Goal: Task Accomplishment & Management: Manage account settings

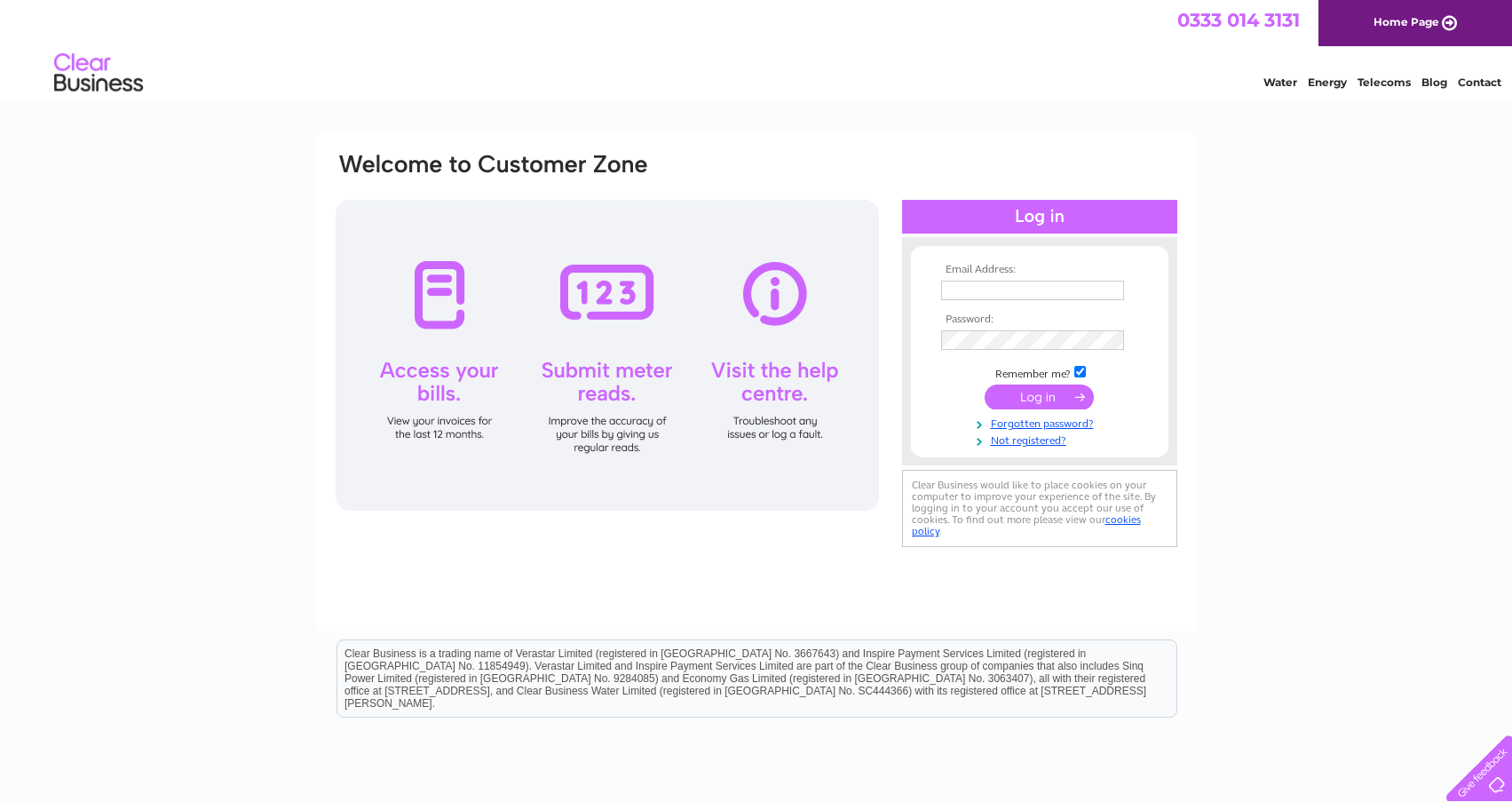
type input "spennington@savills.com"
click at [1054, 396] on input "submit" at bounding box center [1039, 397] width 109 height 24
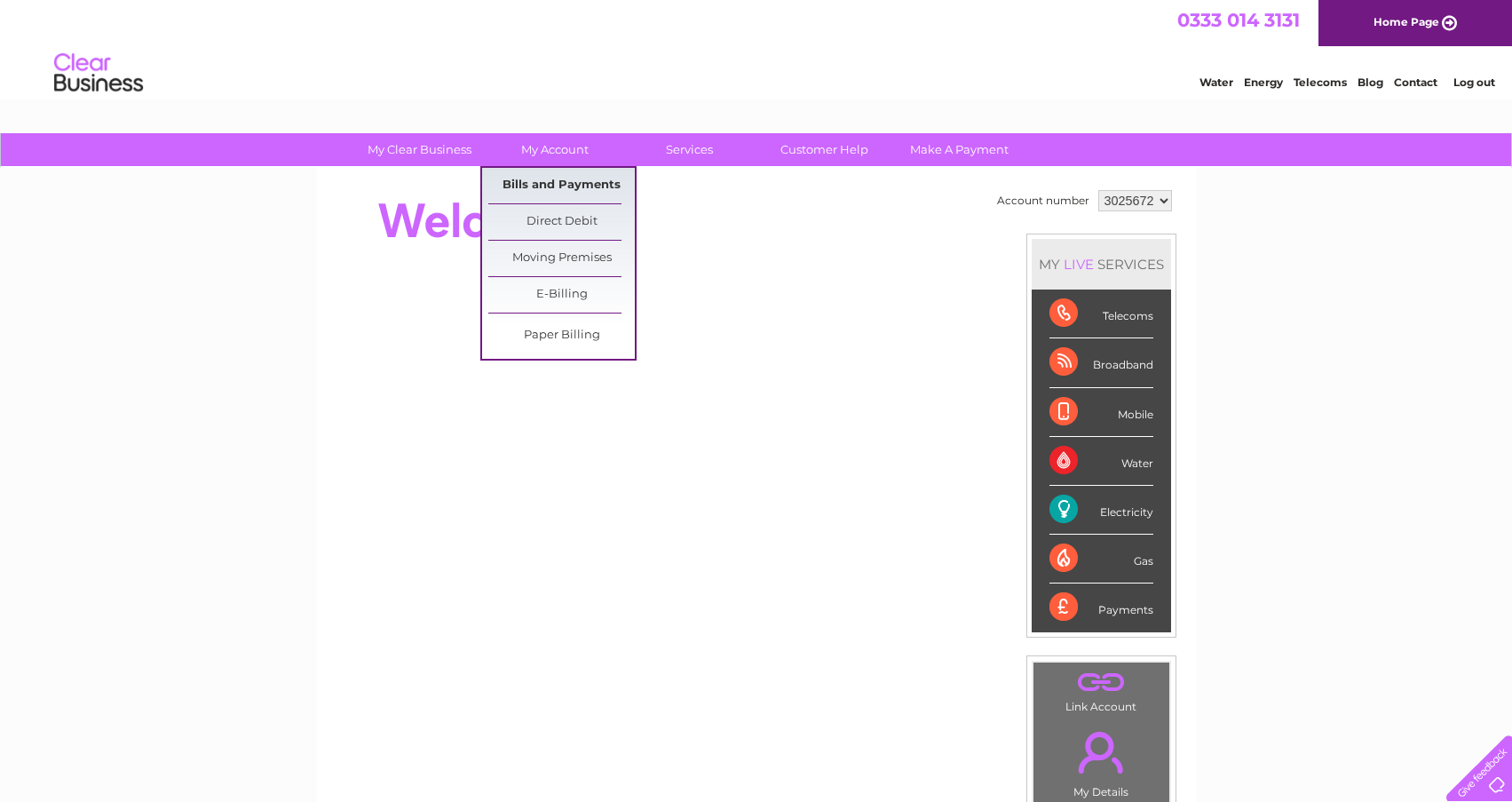
click at [542, 184] on link "Bills and Payments" at bounding box center [561, 186] width 146 height 36
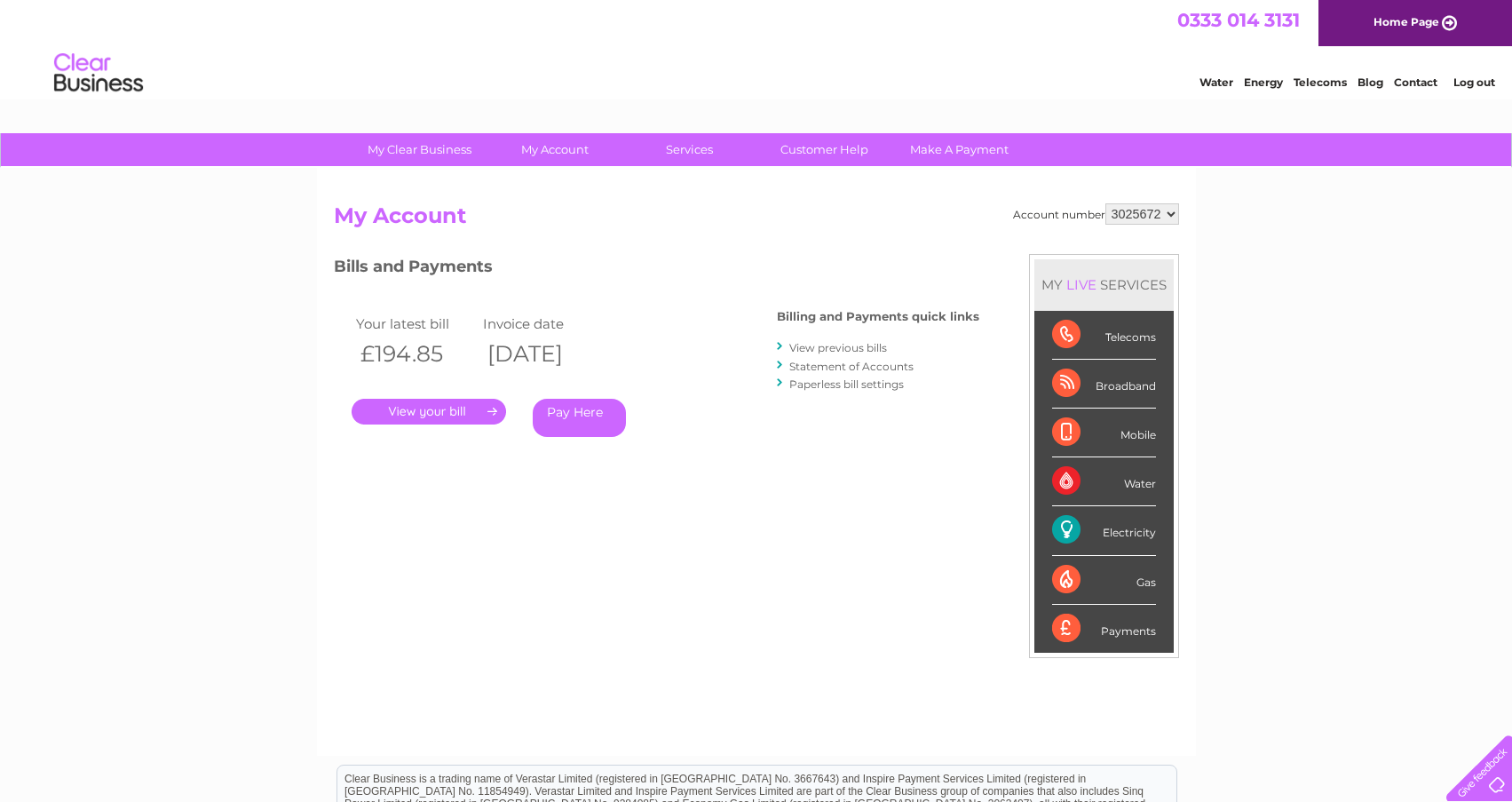
click at [408, 416] on link "." at bounding box center [429, 411] width 155 height 25
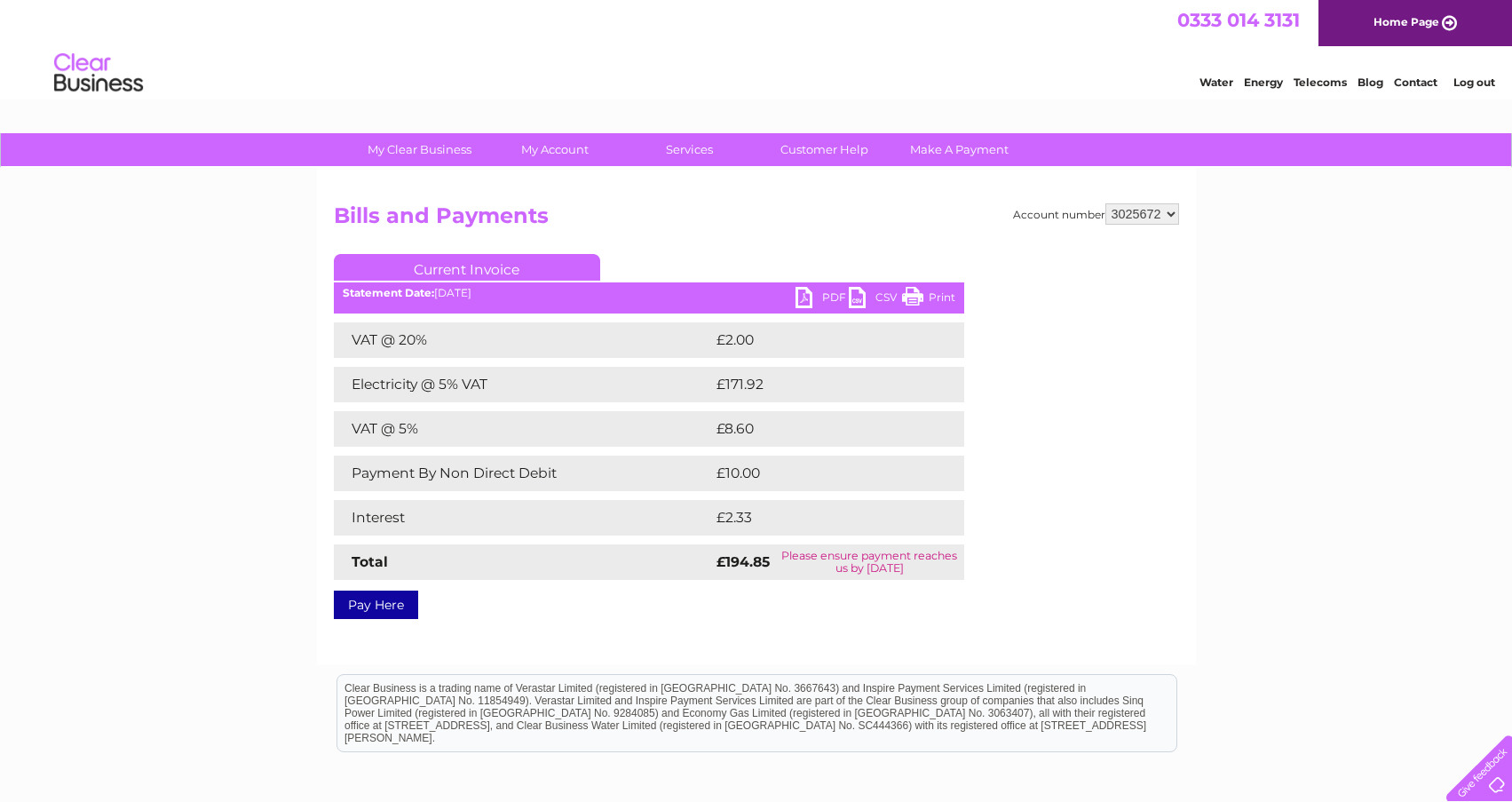
click at [938, 298] on link "Print" at bounding box center [928, 299] width 53 height 25
click at [821, 290] on link "PDF" at bounding box center [821, 299] width 53 height 25
